Goal: Task Accomplishment & Management: Manage account settings

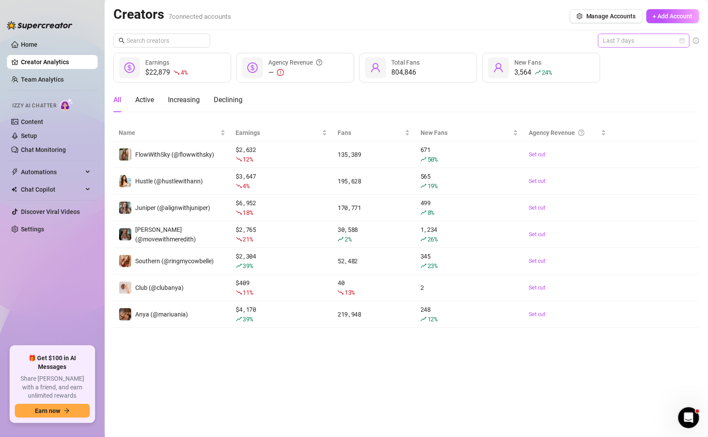
click at [373, 35] on span "Last 7 days" at bounding box center [643, 40] width 81 height 13
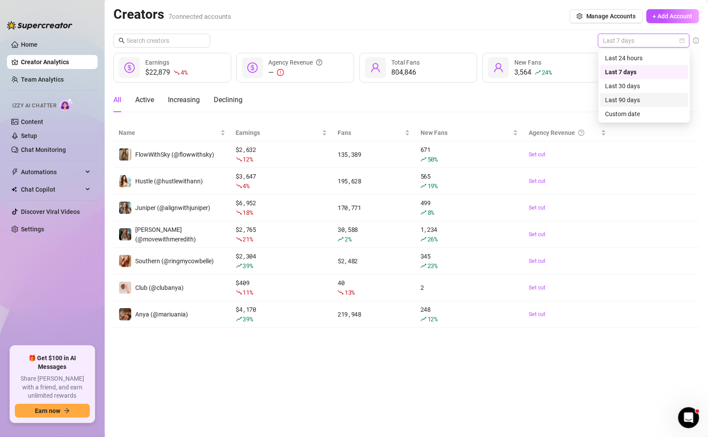
click at [373, 112] on div "Custom date" at bounding box center [645, 114] width 78 height 10
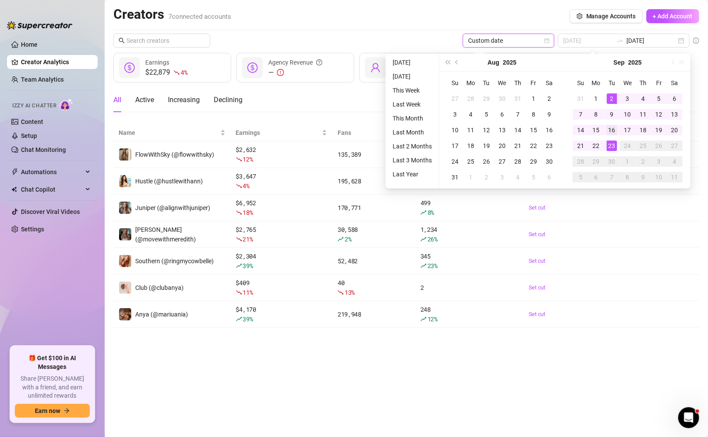
click at [373, 93] on div "1" at bounding box center [596, 98] width 10 height 10
type input "[DATE]"
click at [373, 144] on div "23" at bounding box center [612, 145] width 10 height 10
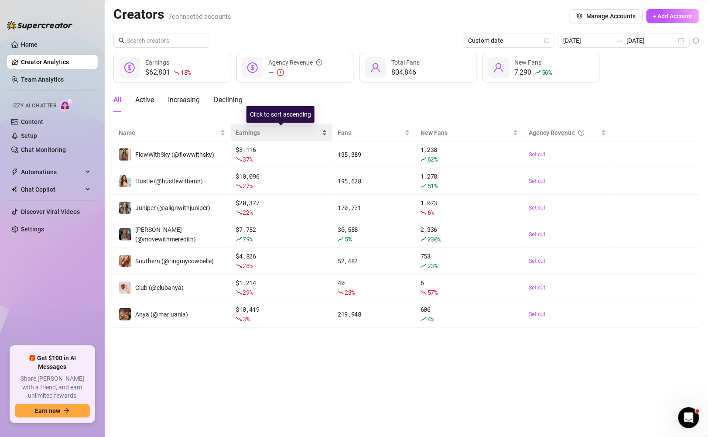
click at [321, 134] on div "Earnings" at bounding box center [282, 133] width 92 height 10
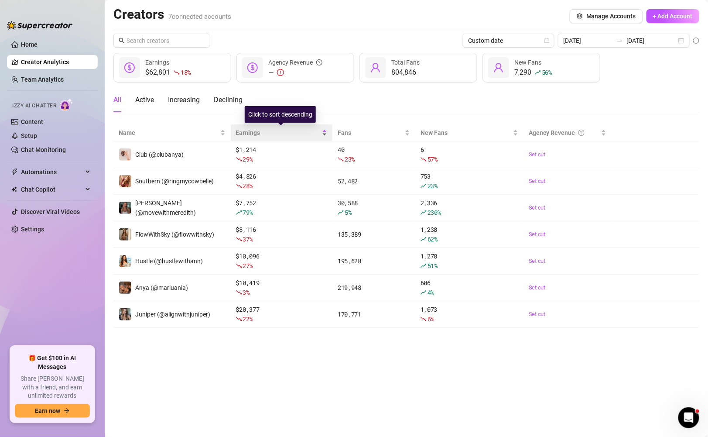
click at [321, 134] on div "Earnings" at bounding box center [282, 133] width 92 height 10
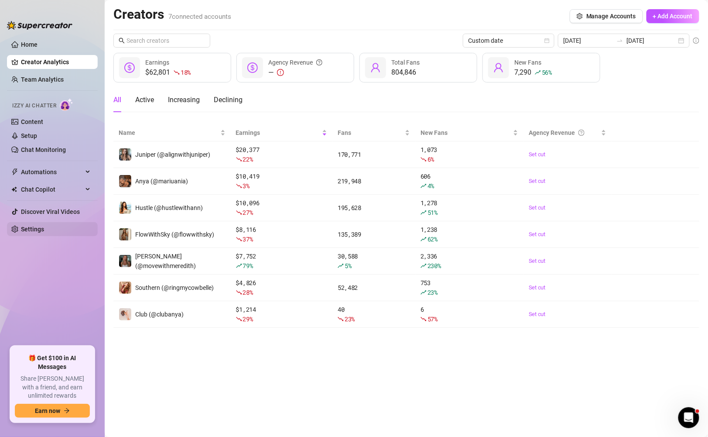
click at [42, 229] on link "Settings" at bounding box center [32, 229] width 23 height 7
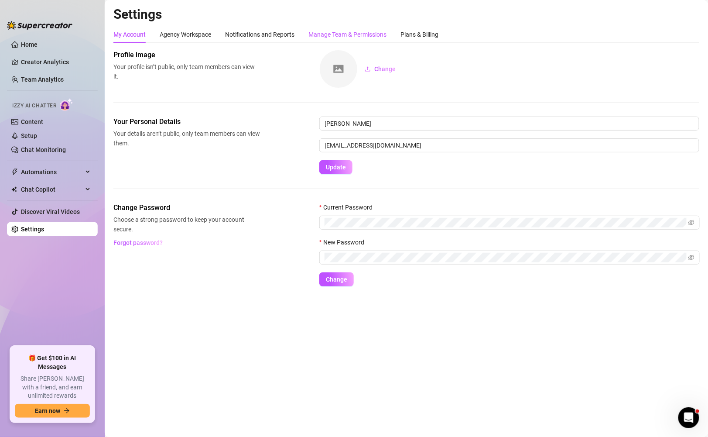
click at [329, 39] on div "Manage Team & Permissions" at bounding box center [347, 35] width 78 height 10
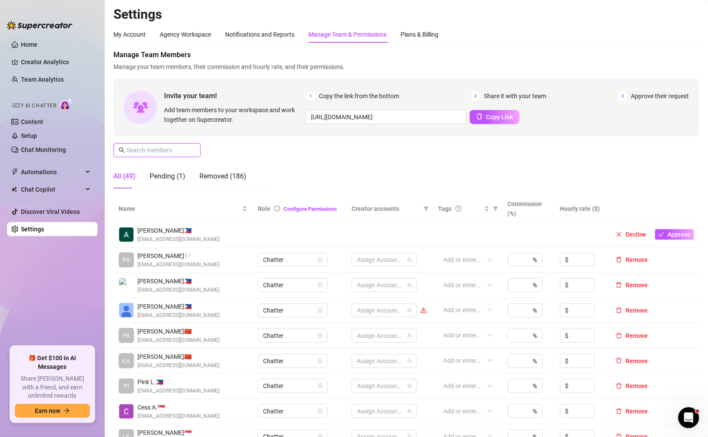
click at [168, 152] on input "text" at bounding box center [158, 150] width 62 height 10
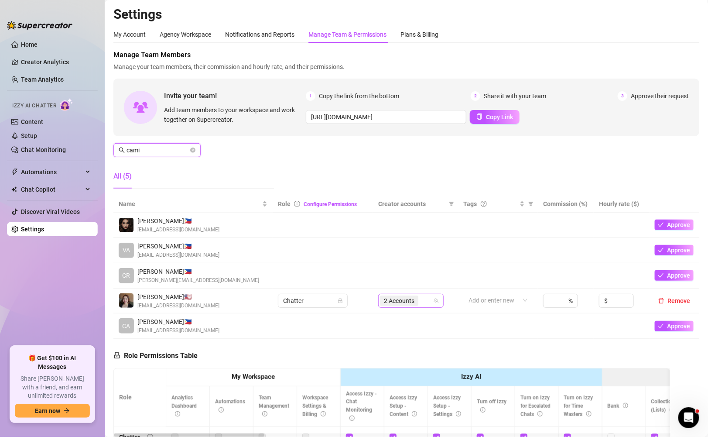
click at [373, 301] on span "2 Accounts" at bounding box center [399, 301] width 31 height 10
type input "cami"
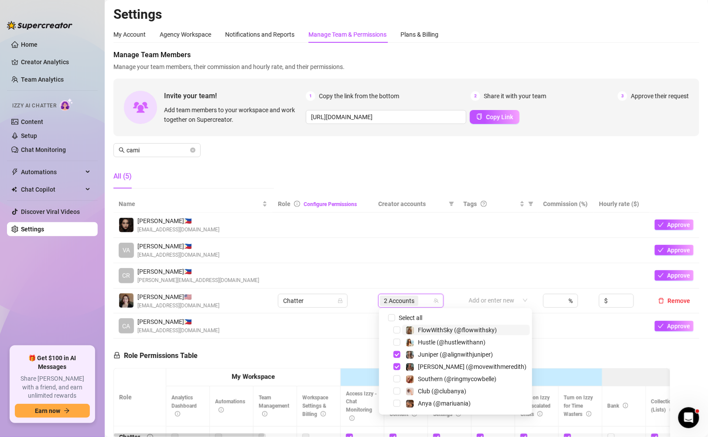
click at [373, 296] on span "2 Accounts" at bounding box center [399, 301] width 31 height 10
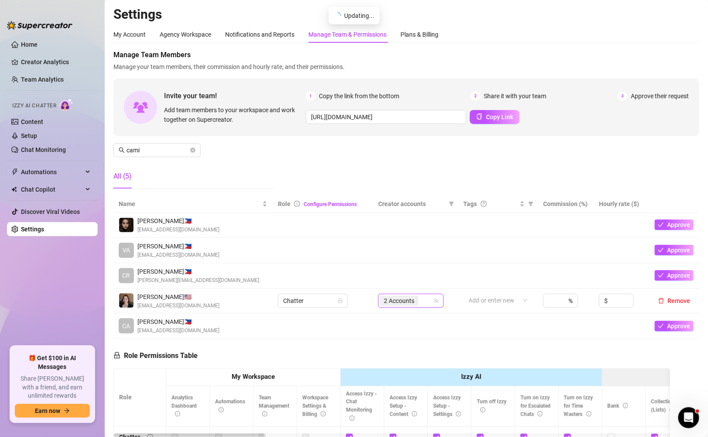
click at [373, 296] on span "2 Accounts" at bounding box center [399, 301] width 31 height 10
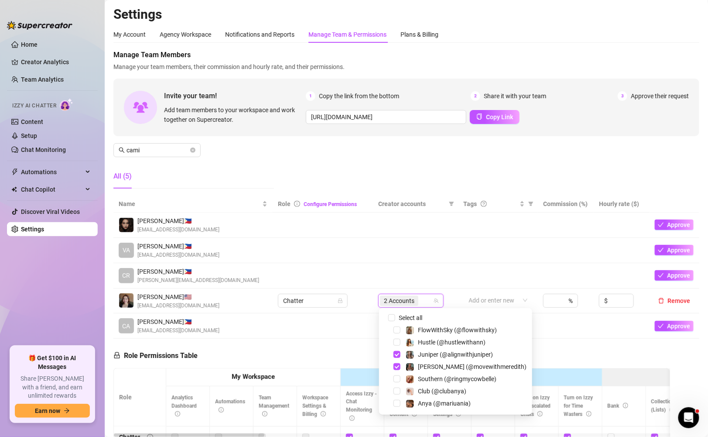
click at [373, 369] on span "Select tree node" at bounding box center [397, 378] width 7 height 7
click at [373, 69] on span "Manage your team members, their commission and hourly rate, and their permissio…" at bounding box center [406, 67] width 586 height 10
